Goal: Find specific page/section: Find specific page/section

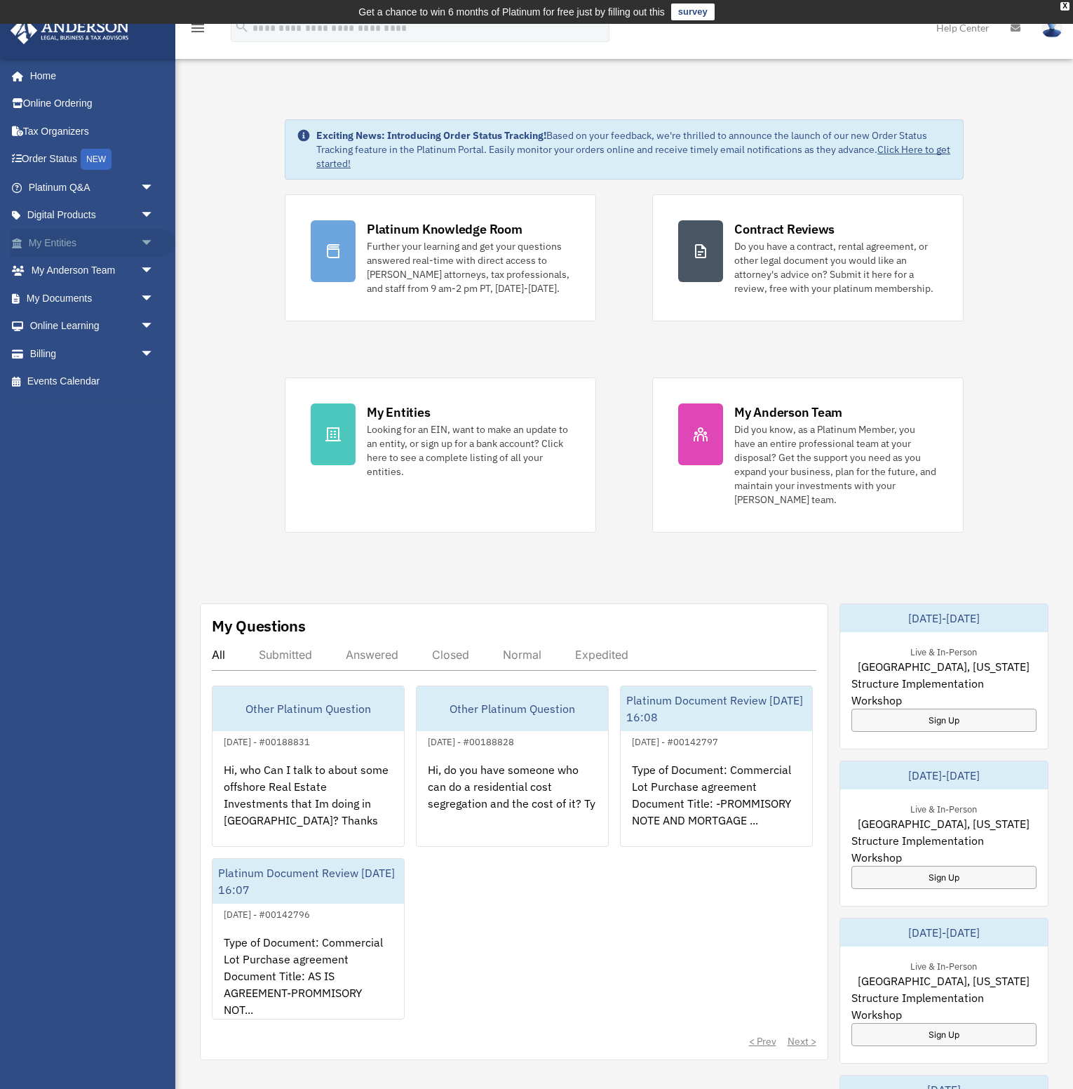
click at [46, 246] on link "My Entities arrow_drop_down" at bounding box center [93, 243] width 166 height 28
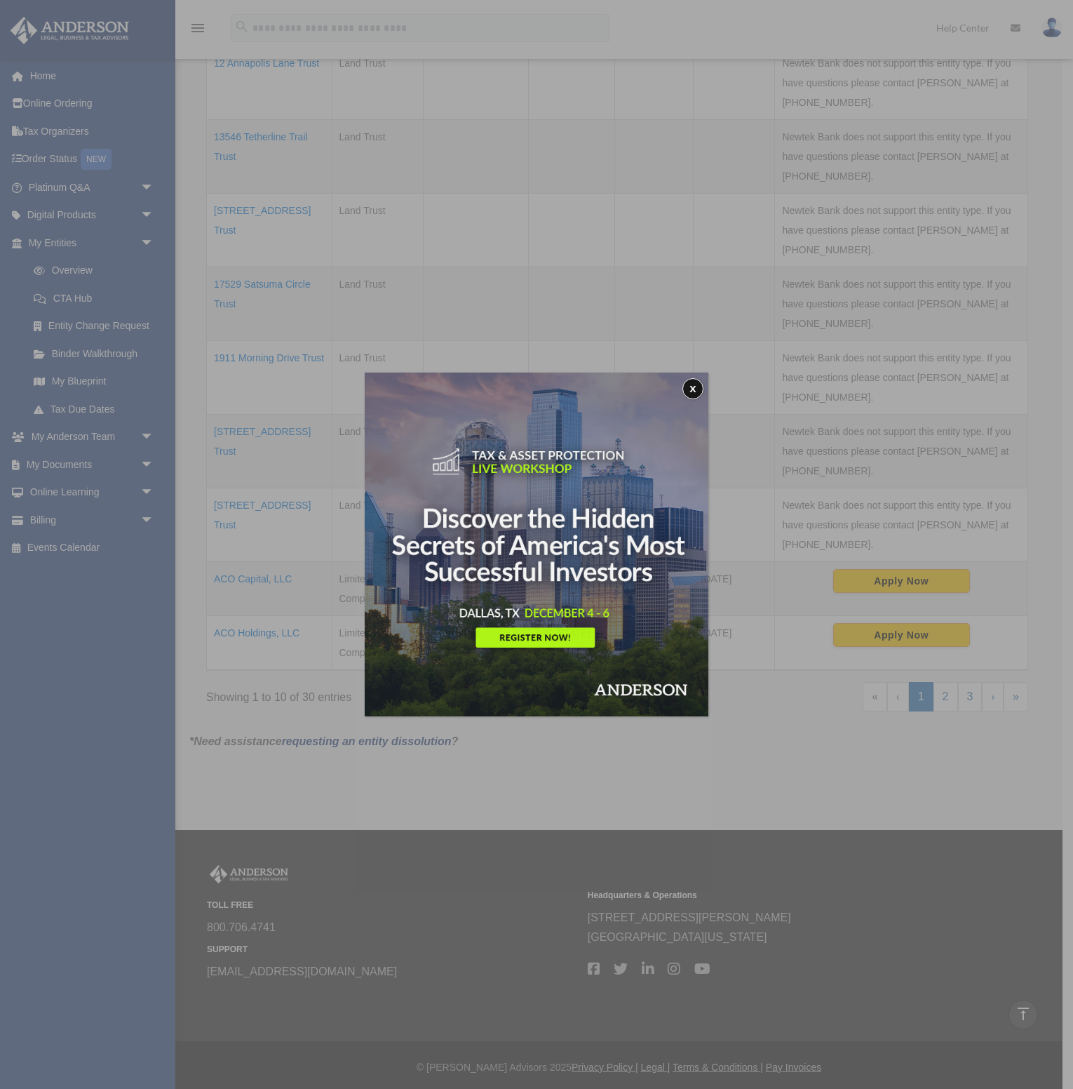
scroll to position [467, 0]
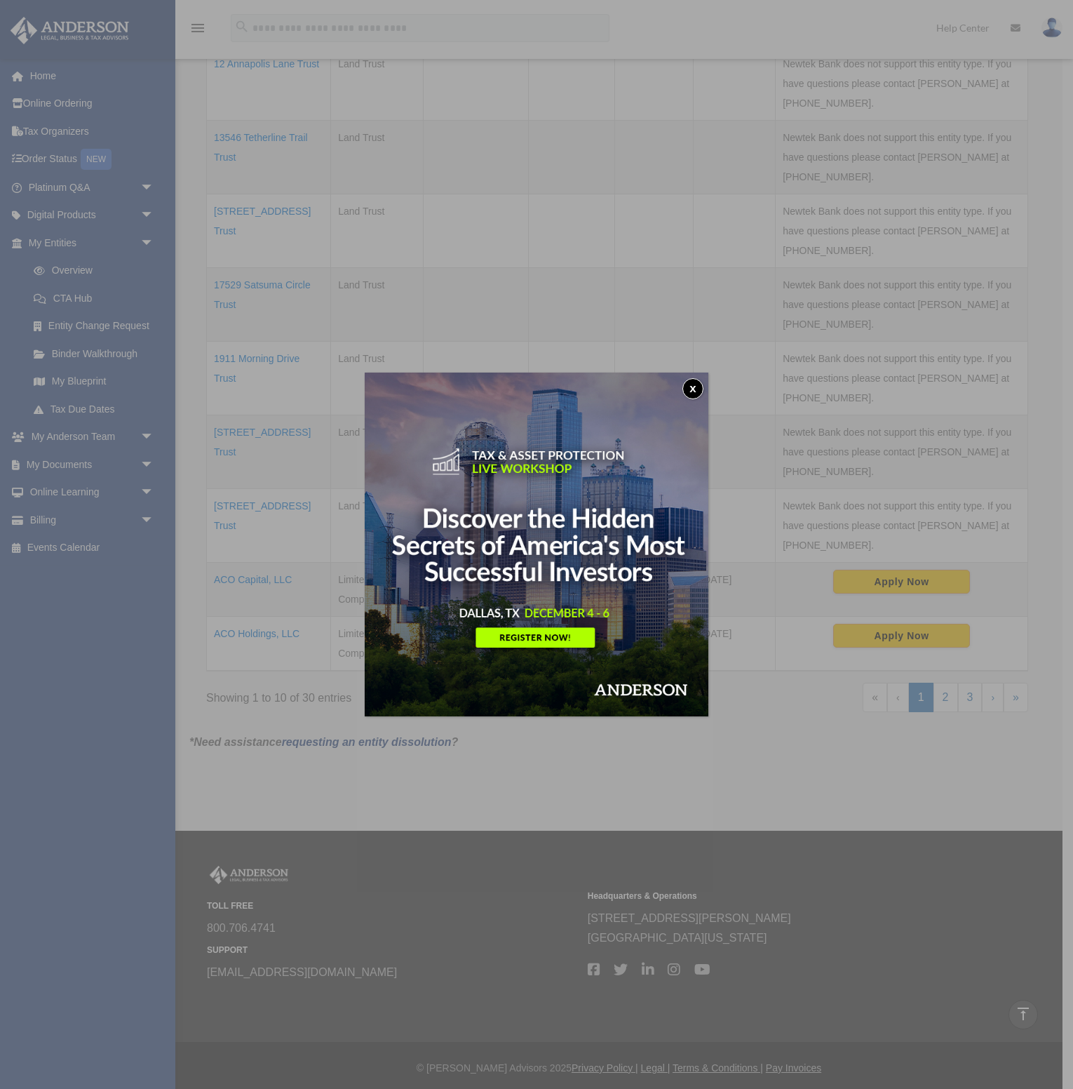
click at [685, 390] on button "x" at bounding box center [693, 388] width 21 height 21
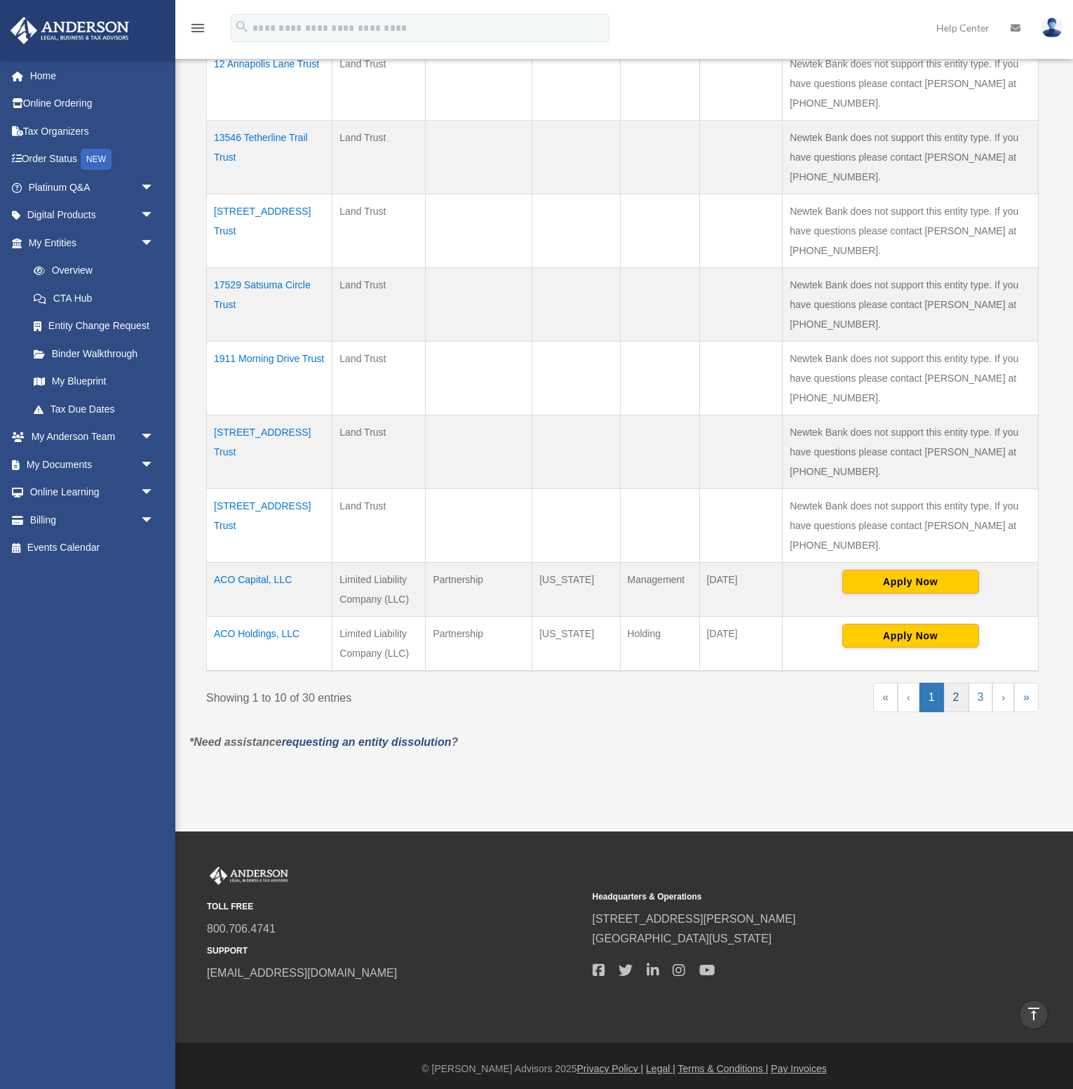
click at [958, 698] on link "2" at bounding box center [956, 697] width 25 height 29
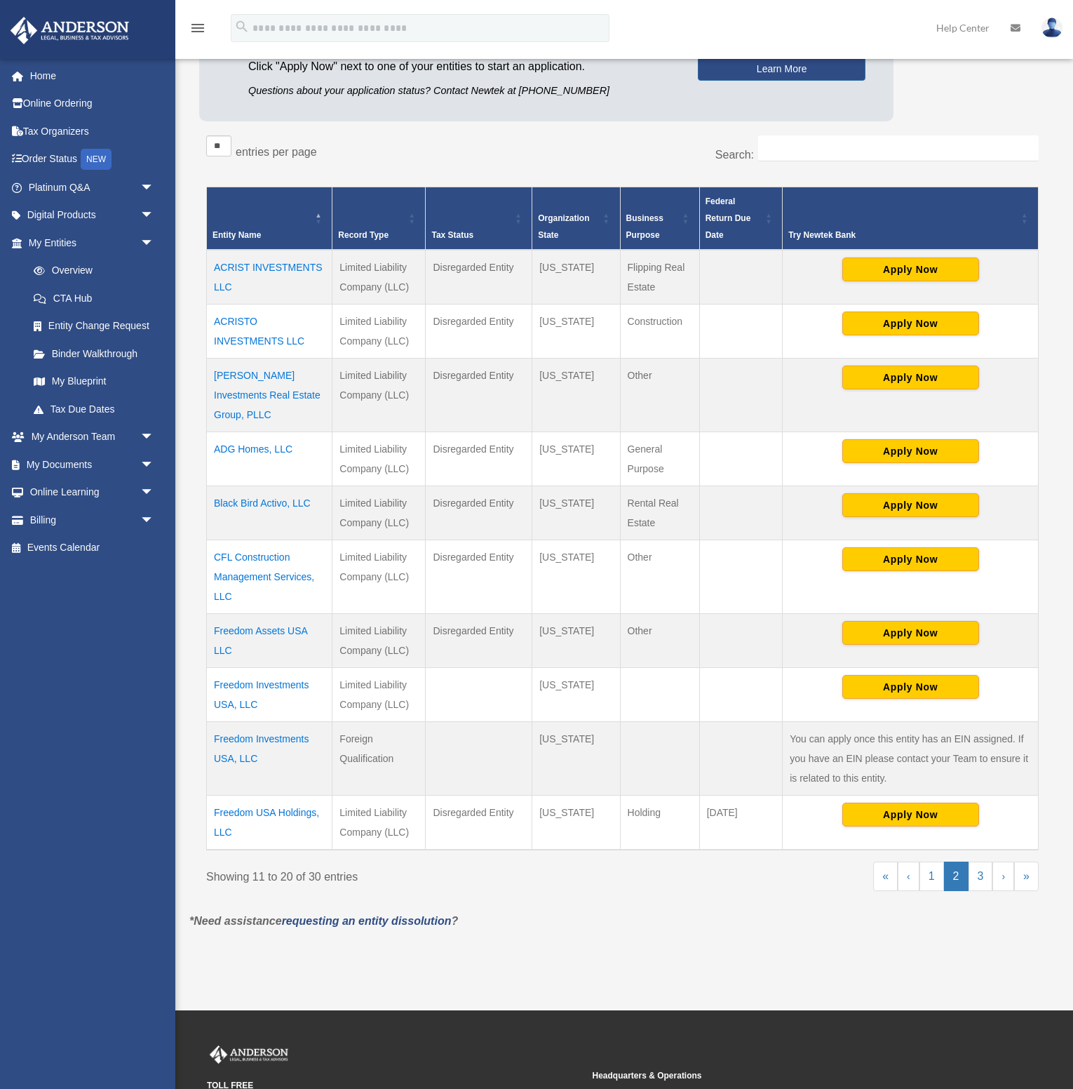
scroll to position [199, 0]
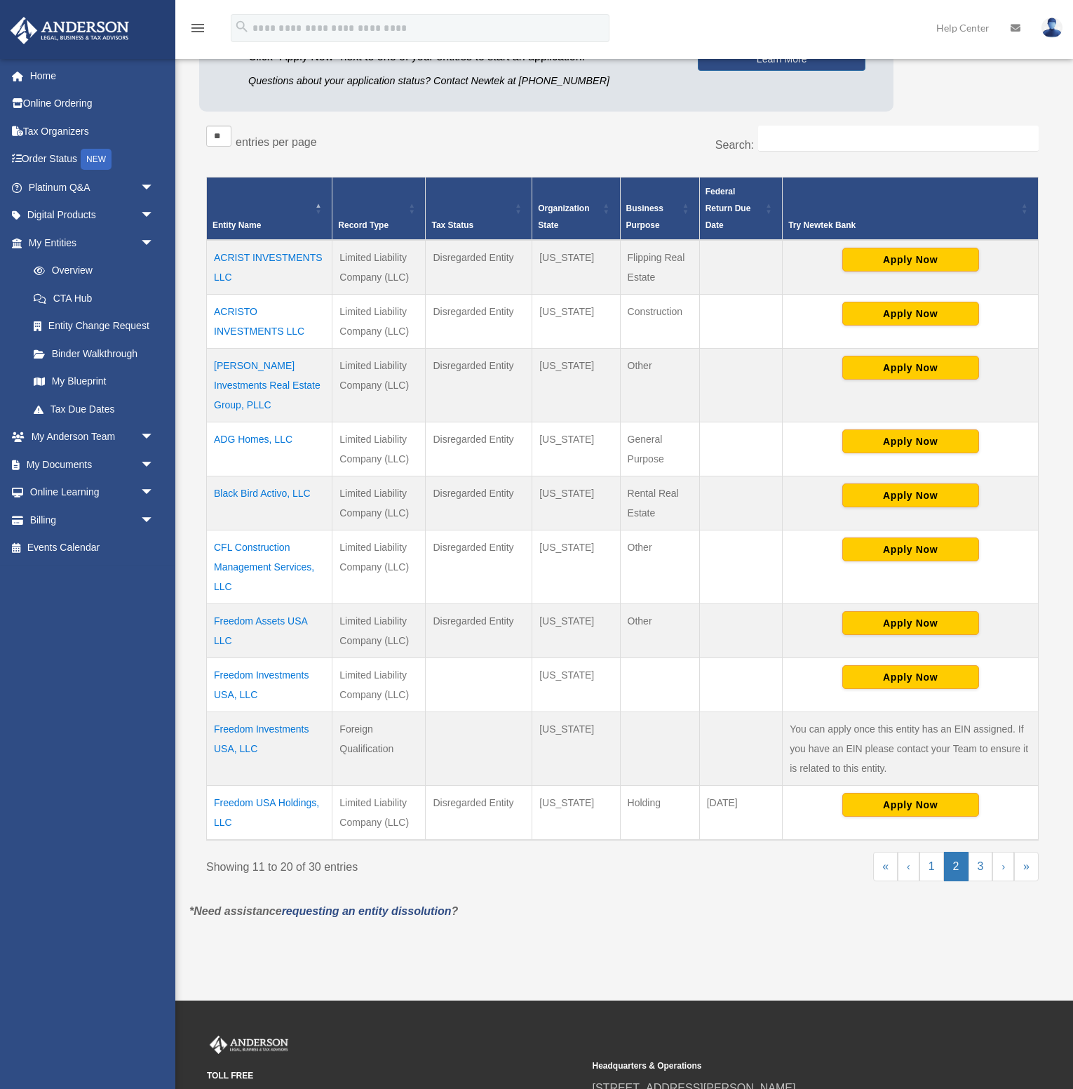
click at [276, 257] on td "ACRIST INVESTMENTS LLC" at bounding box center [270, 267] width 126 height 55
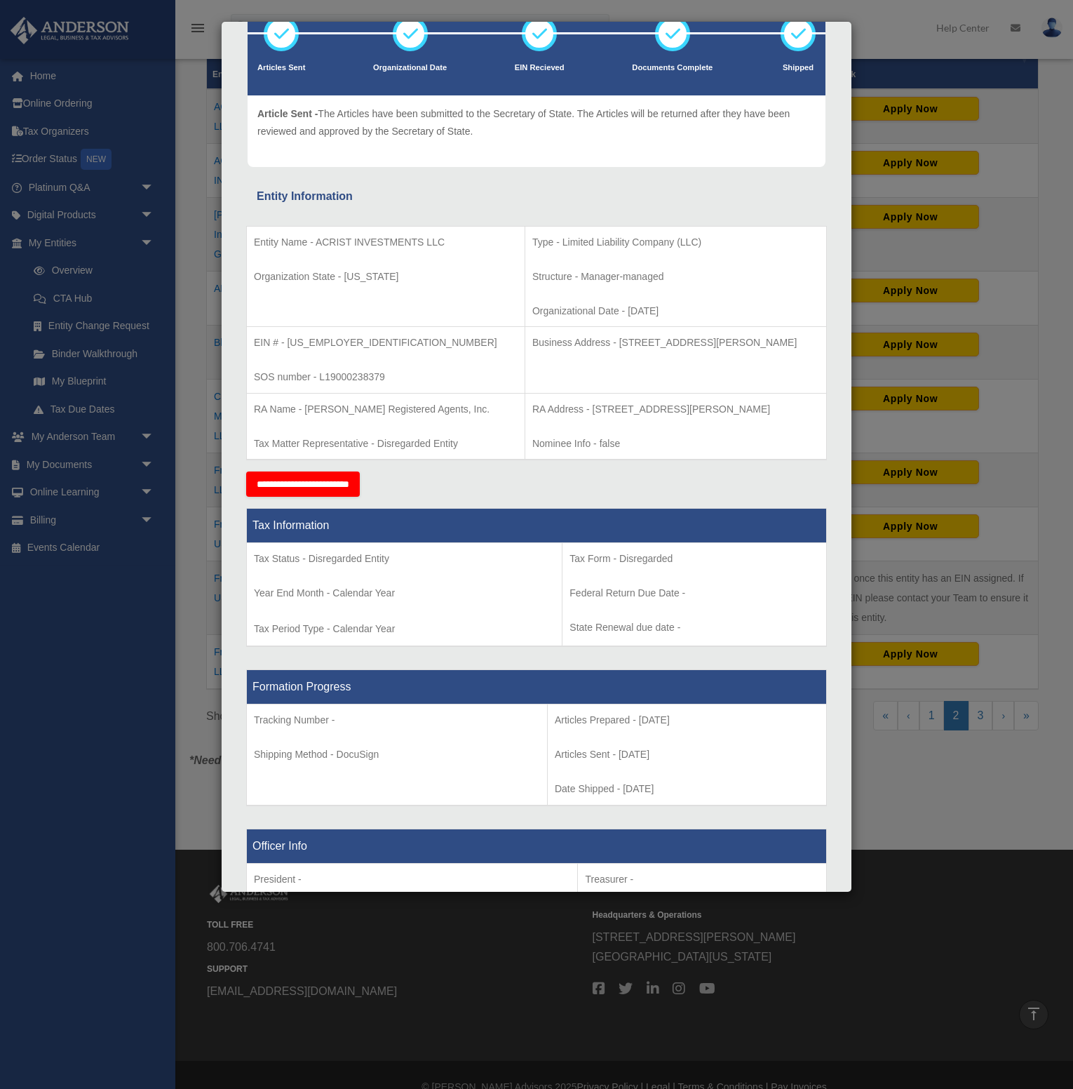
scroll to position [97, 0]
